Goal: Task Accomplishment & Management: Complete application form

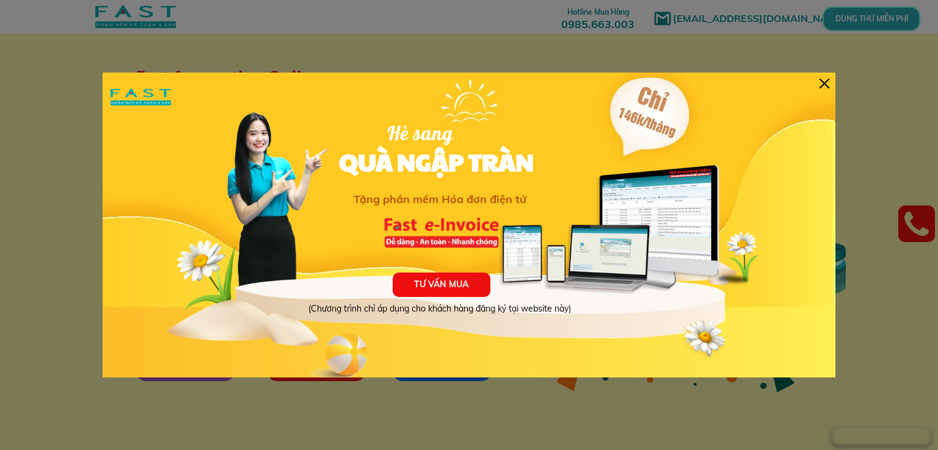
click at [829, 81] on div "TƯ VẤN MUA (Chương trình chỉ áp dụng cho khách hàng đăng ký tại website này) Hè…" at bounding box center [469, 225] width 733 height 305
click at [823, 79] on div at bounding box center [824, 84] width 10 height 10
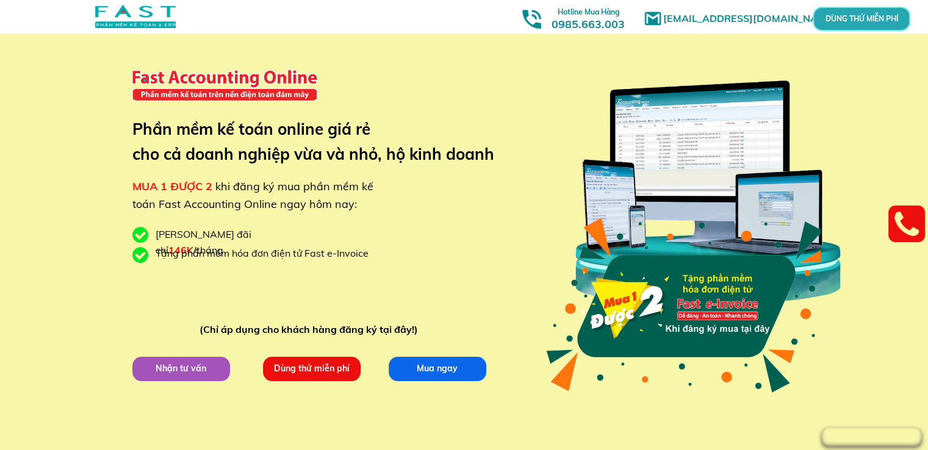
click at [183, 368] on p "Nhận tư vấn" at bounding box center [181, 368] width 98 height 24
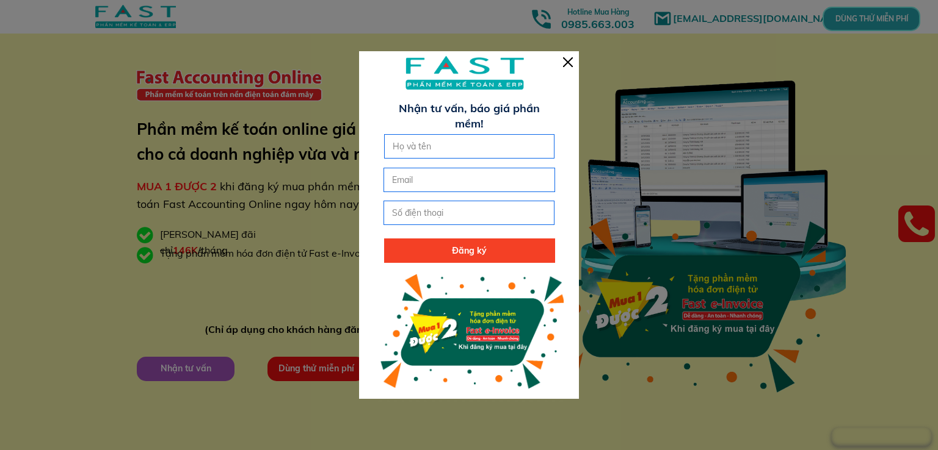
click at [497, 152] on input "text" at bounding box center [469, 146] width 160 height 23
type input "[PERSON_NAME]"
click at [488, 183] on input "email" at bounding box center [469, 179] width 160 height 23
type input "[EMAIL_ADDRESS][DOMAIN_NAME]"
click at [490, 204] on input "tel" at bounding box center [469, 212] width 160 height 23
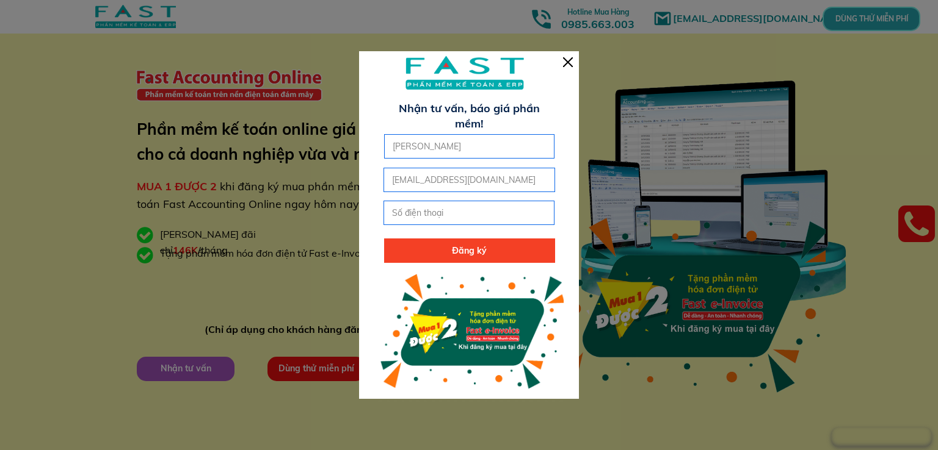
click at [489, 213] on input "tel" at bounding box center [469, 212] width 160 height 23
type input "0399016186"
click at [471, 252] on p "Đăng ký" at bounding box center [469, 251] width 171 height 24
